Goal: Task Accomplishment & Management: Manage account settings

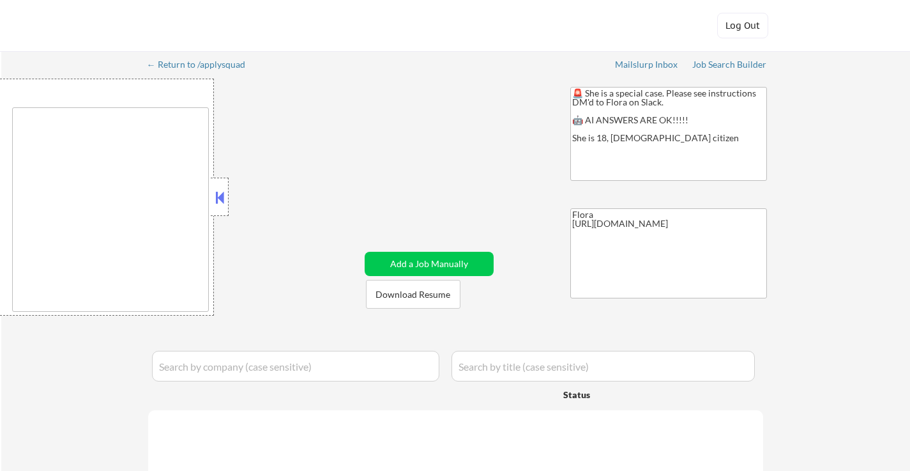
type textarea "[GEOGRAPHIC_DATA], [GEOGRAPHIC_DATA] [GEOGRAPHIC_DATA], [GEOGRAPHIC_DATA] [GEOG…"
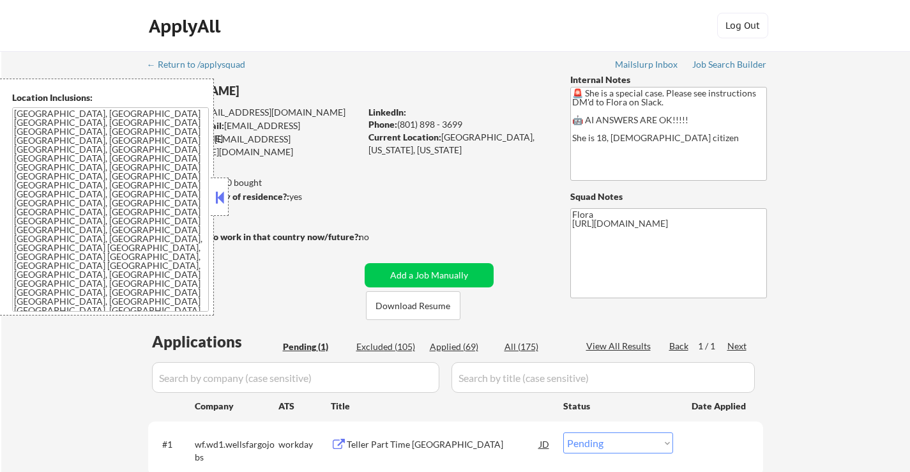
drag, startPoint x: 222, startPoint y: 192, endPoint x: 273, endPoint y: 153, distance: 64.3
click at [224, 192] on button at bounding box center [220, 197] width 14 height 19
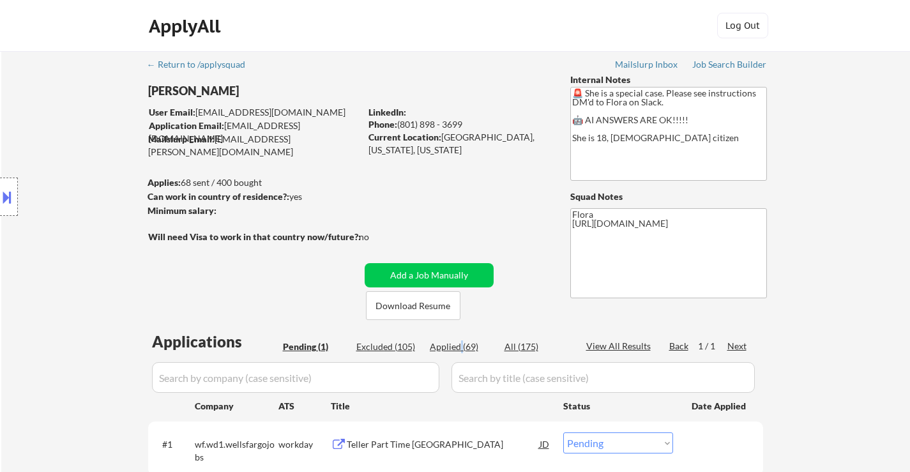
click at [461, 347] on div "Applied (69)" at bounding box center [462, 347] width 64 height 13
select select ""applied""
click at [460, 345] on div "Applied (69)" at bounding box center [462, 347] width 64 height 13
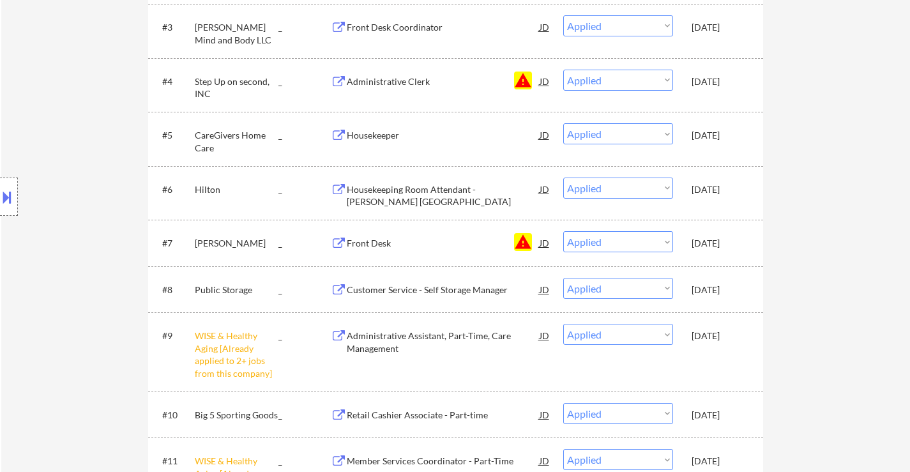
scroll to position [319, 0]
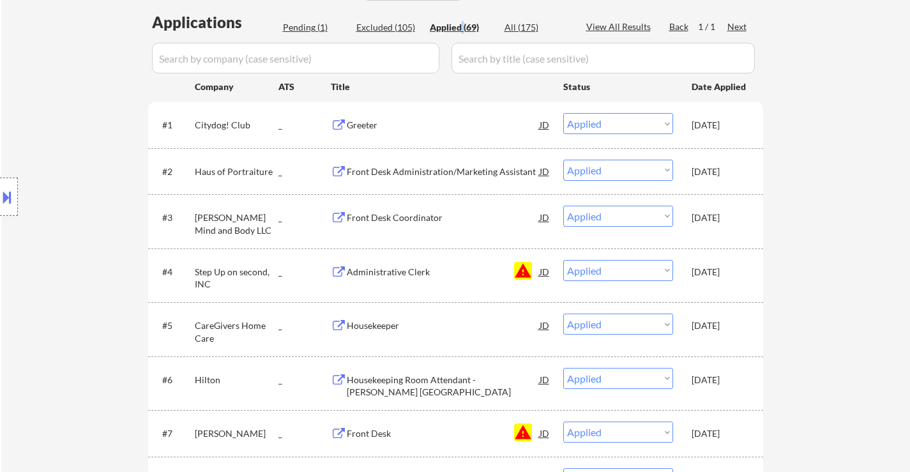
drag, startPoint x: 753, startPoint y: 82, endPoint x: 725, endPoint y: 268, distance: 187.9
drag, startPoint x: 226, startPoint y: 171, endPoint x: 236, endPoint y: 151, distance: 22.9
click at [231, 151] on div "#2 Haus of Portraiture _ Front Desk Administration/Marketing Assistant JD Choos…" at bounding box center [455, 171] width 615 height 46
drag, startPoint x: 731, startPoint y: 85, endPoint x: 679, endPoint y: 102, distance: 54.3
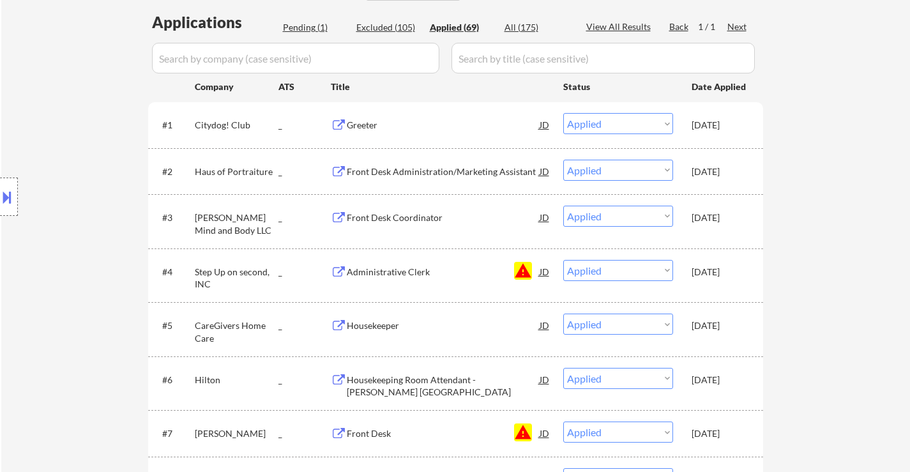
drag, startPoint x: 745, startPoint y: 81, endPoint x: 752, endPoint y: 264, distance: 182.8
copy div "#1 Citydog! Club _ Greeter JD Choose an option... Pending Applied Excluded (Que…"
